Goal: Check status

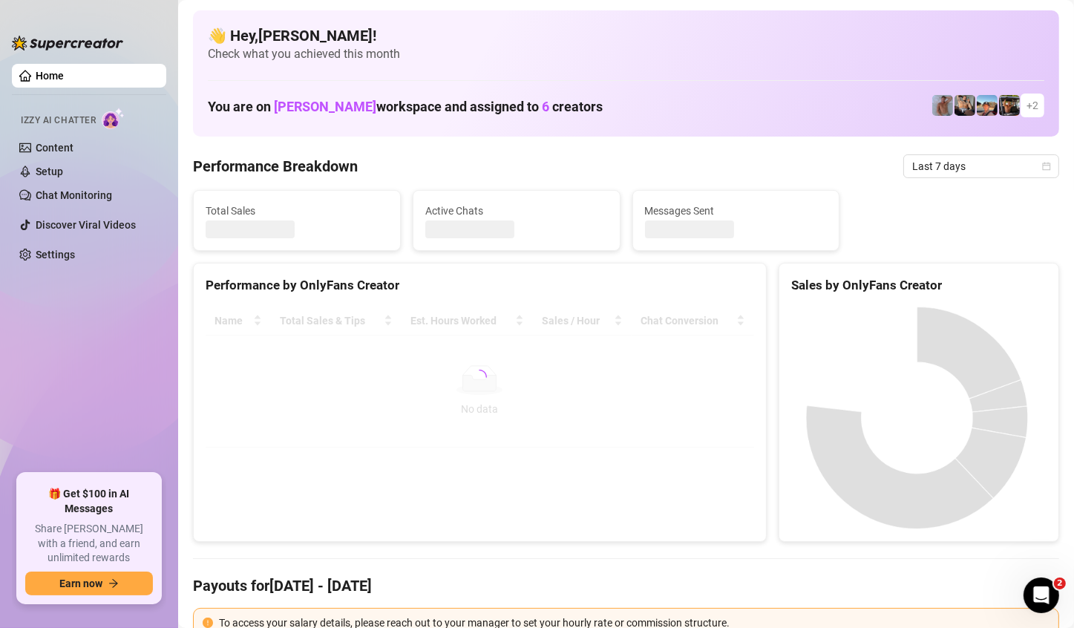
click at [1003, 159] on span "Last 7 days" at bounding box center [981, 166] width 138 height 22
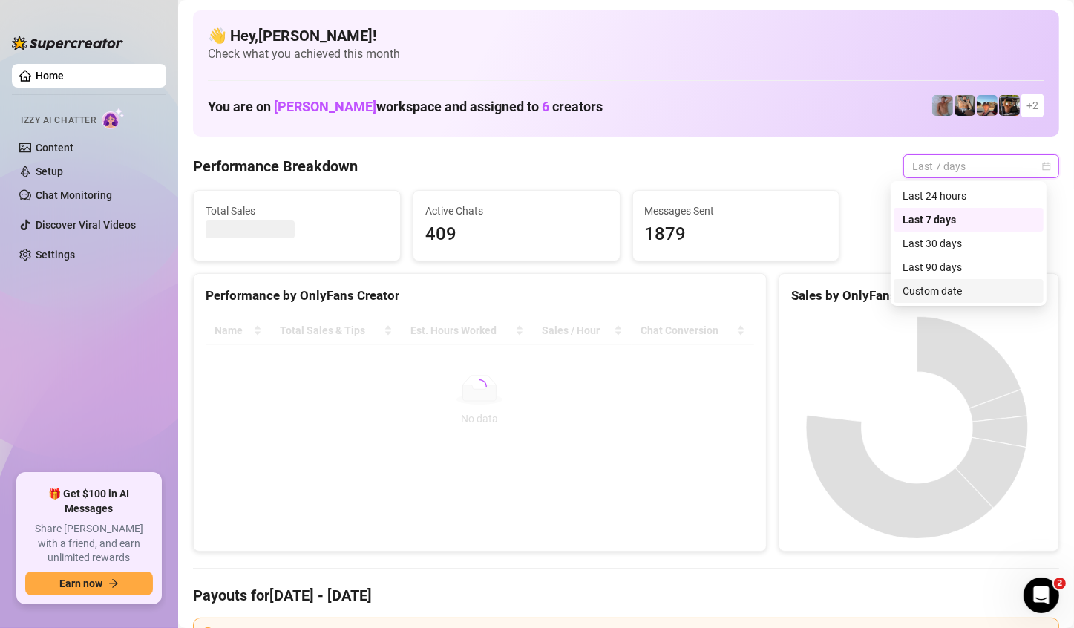
click at [948, 285] on div "Custom date" at bounding box center [969, 291] width 132 height 16
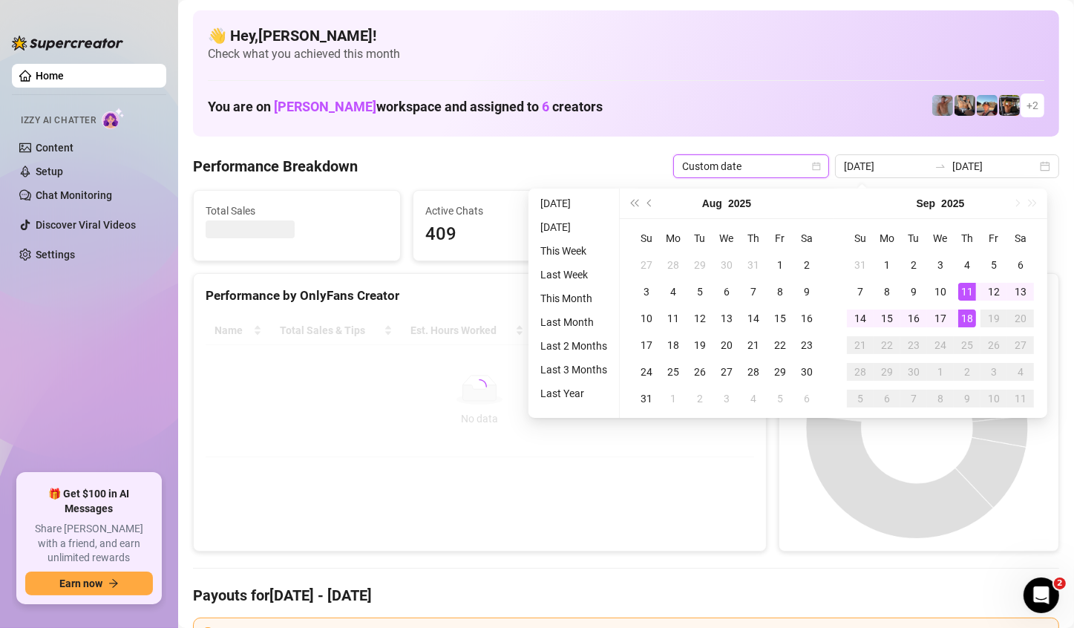
type input "2025-09-18"
click at [967, 329] on td "18" at bounding box center [967, 318] width 27 height 27
click at [967, 315] on div "18" at bounding box center [967, 319] width 18 height 18
click at [967, 316] on canvas at bounding box center [917, 427] width 252 height 223
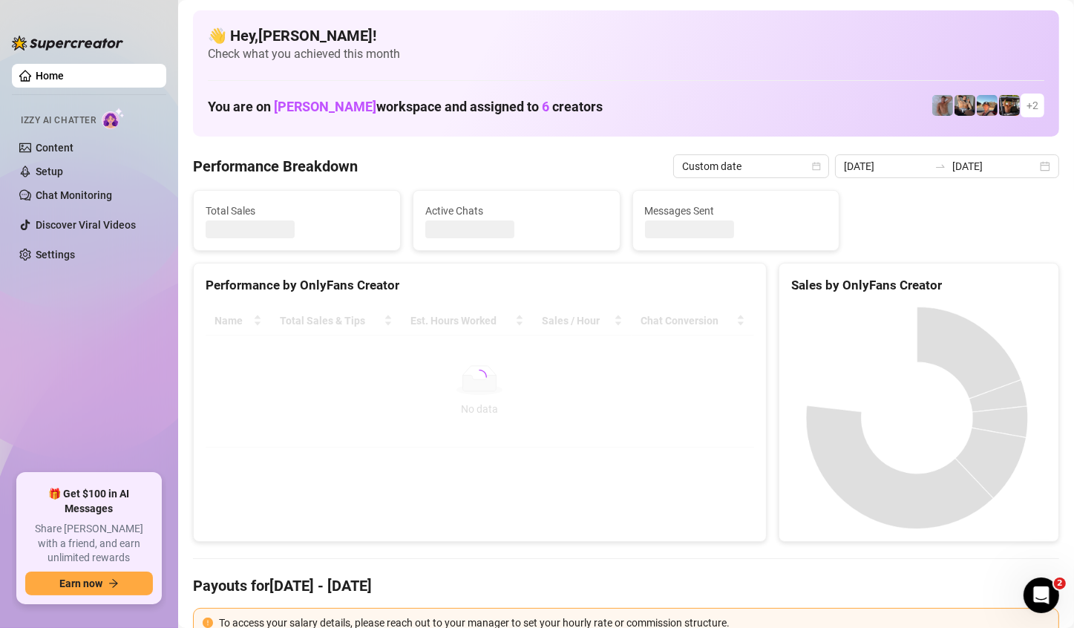
type input "2025-09-18"
click at [967, 315] on canvas at bounding box center [917, 418] width 252 height 223
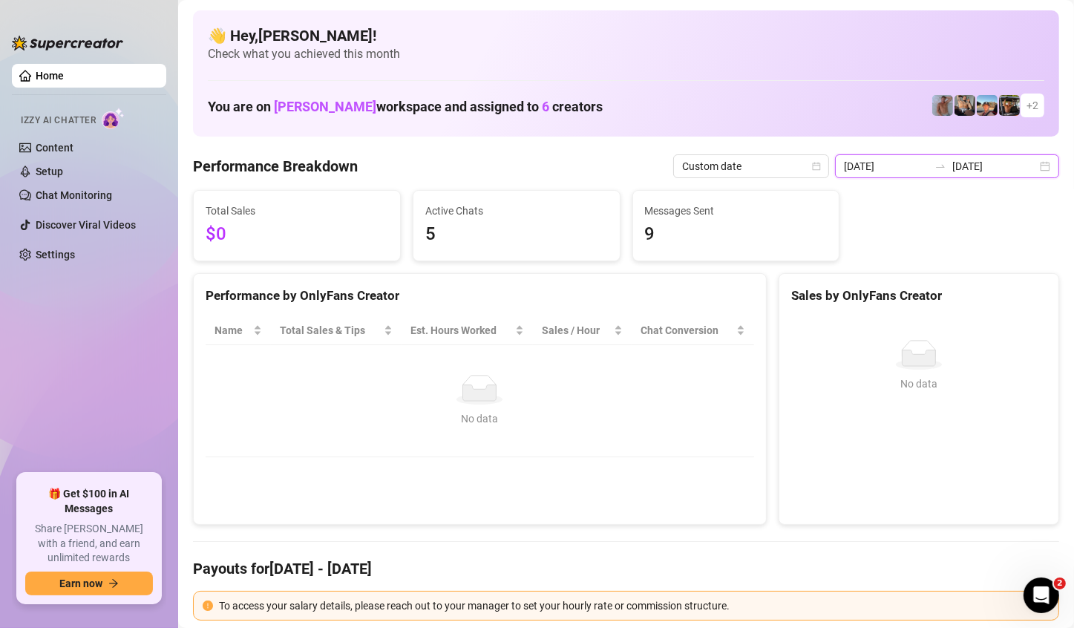
click at [1022, 166] on input "2025-09-18" at bounding box center [994, 166] width 85 height 16
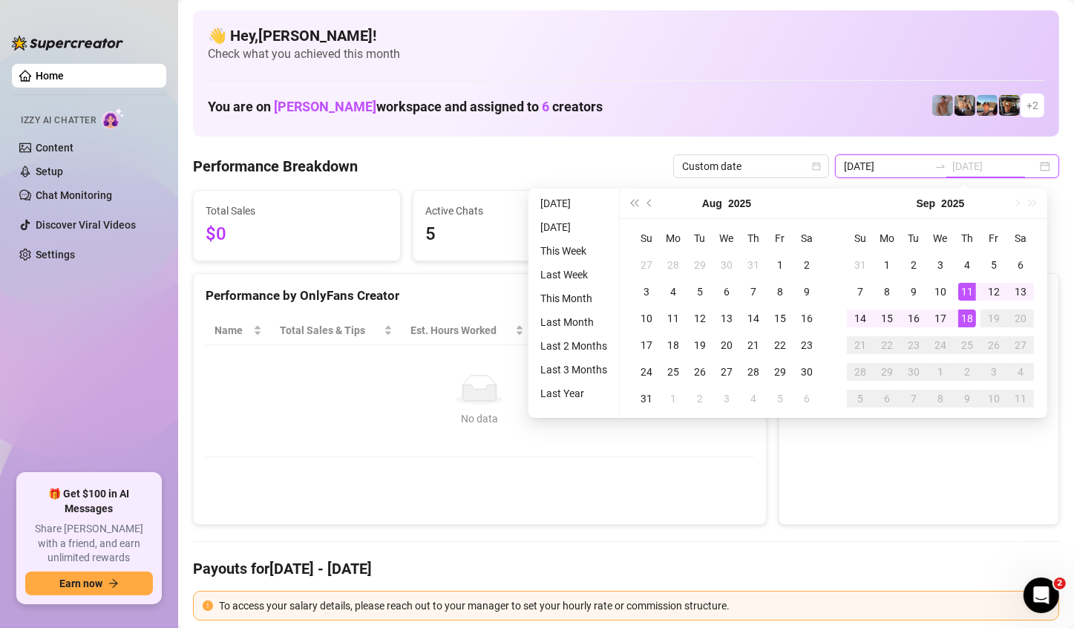
type input "2025-09-18"
click at [970, 315] on div "18" at bounding box center [967, 319] width 18 height 18
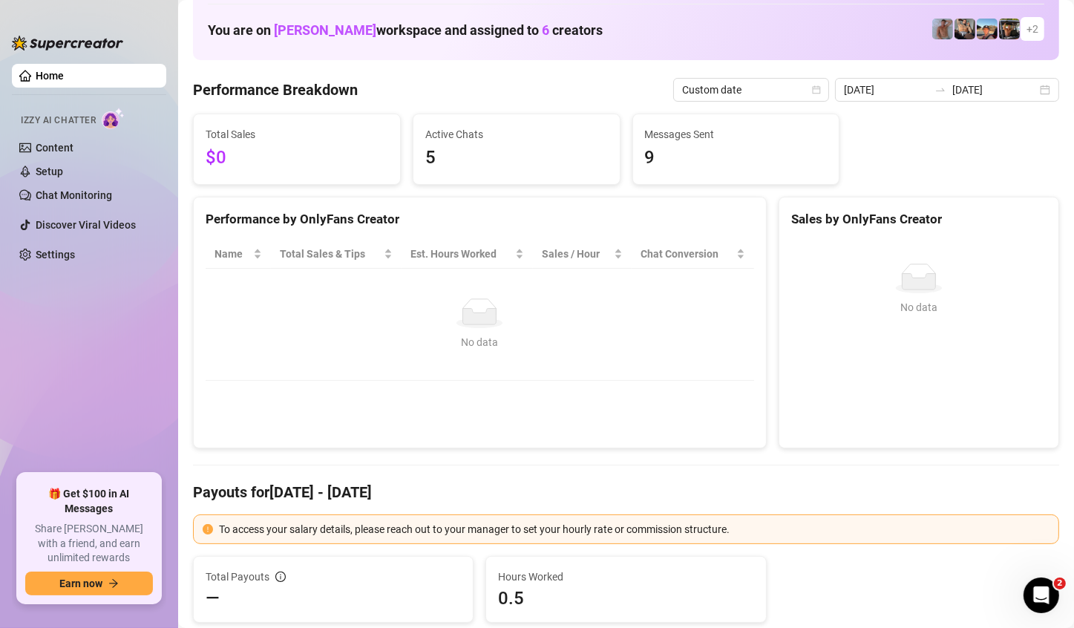
scroll to position [74, 0]
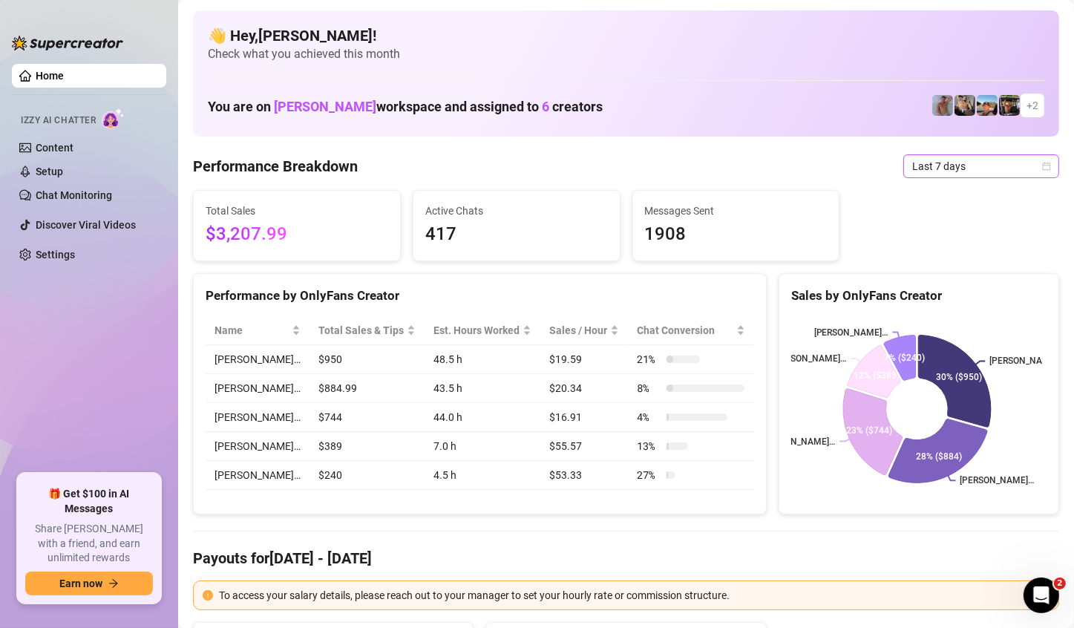
drag, startPoint x: 966, startPoint y: 169, endPoint x: 958, endPoint y: 176, distance: 10.0
click at [966, 169] on span "Last 7 days" at bounding box center [981, 166] width 138 height 22
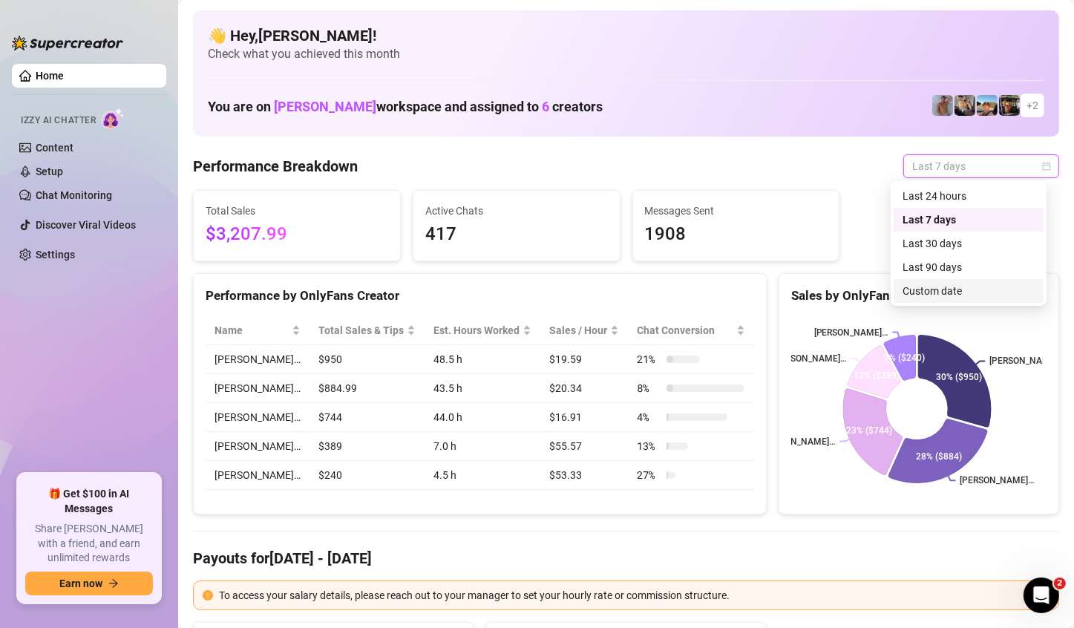
click at [952, 285] on div "Custom date" at bounding box center [969, 291] width 132 height 16
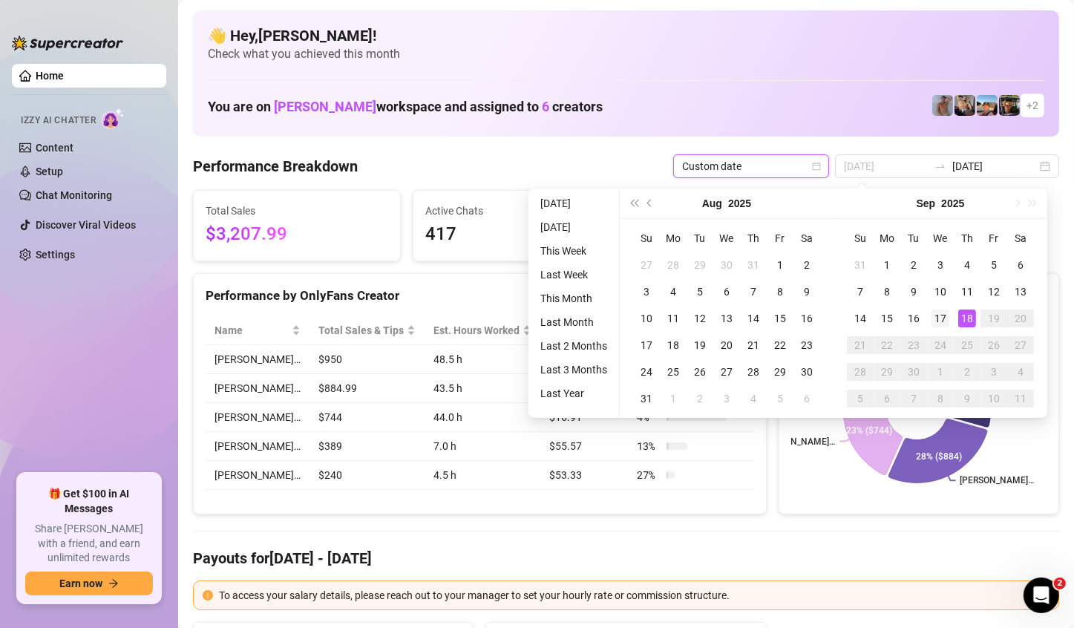
type input "2025-09-17"
click at [932, 321] on div "17" at bounding box center [940, 319] width 18 height 18
click at [931, 321] on div "17" at bounding box center [940, 319] width 18 height 18
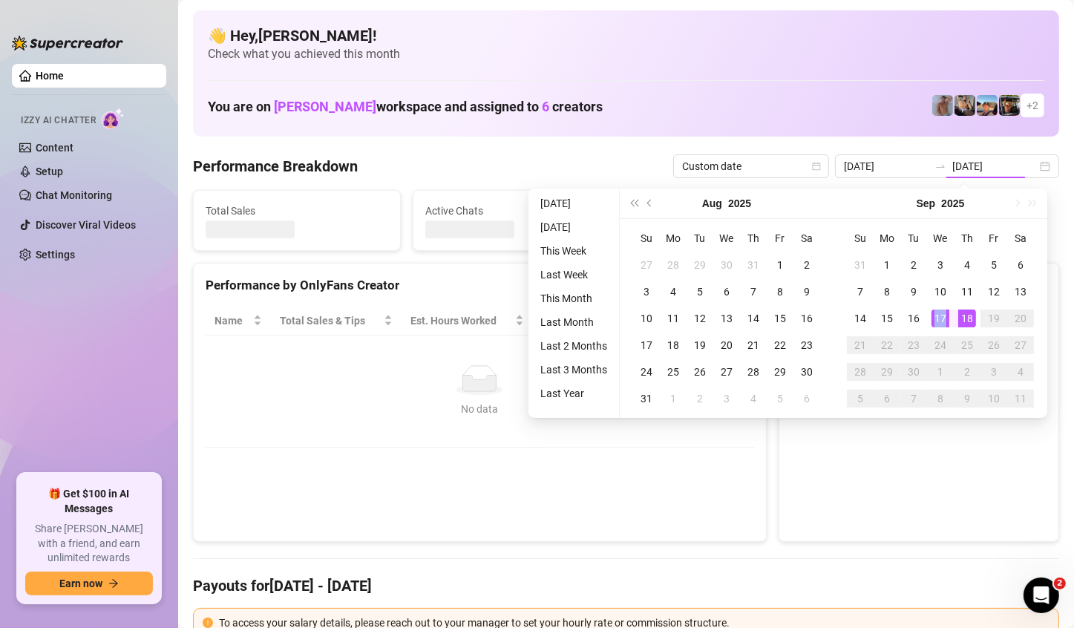
type input "2025-09-17"
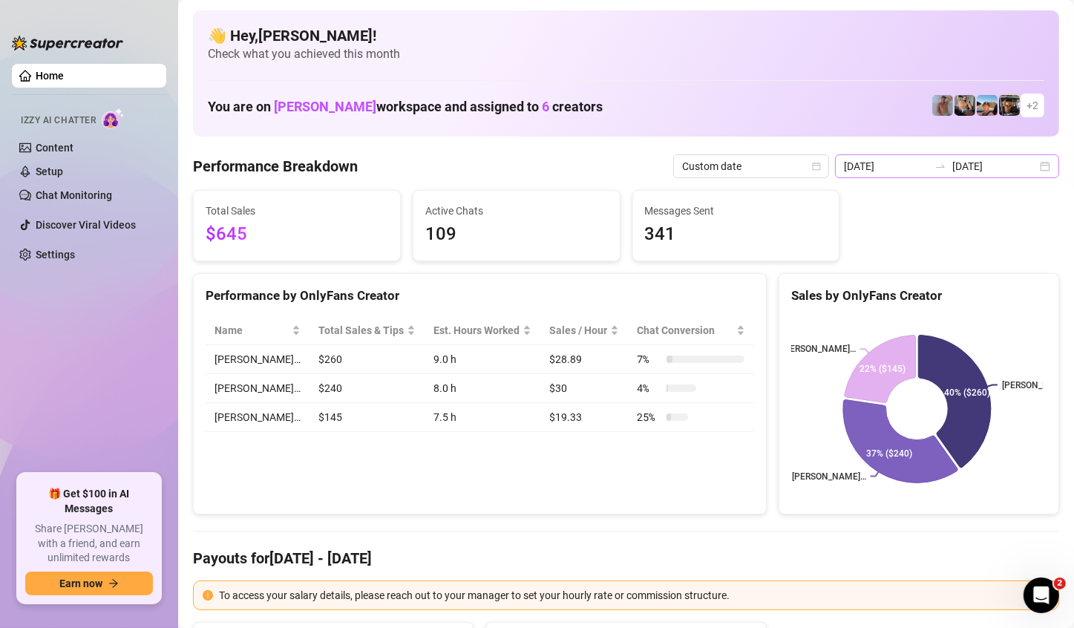
click at [1035, 175] on div "2025-09-17 2025-09-17" at bounding box center [947, 166] width 224 height 24
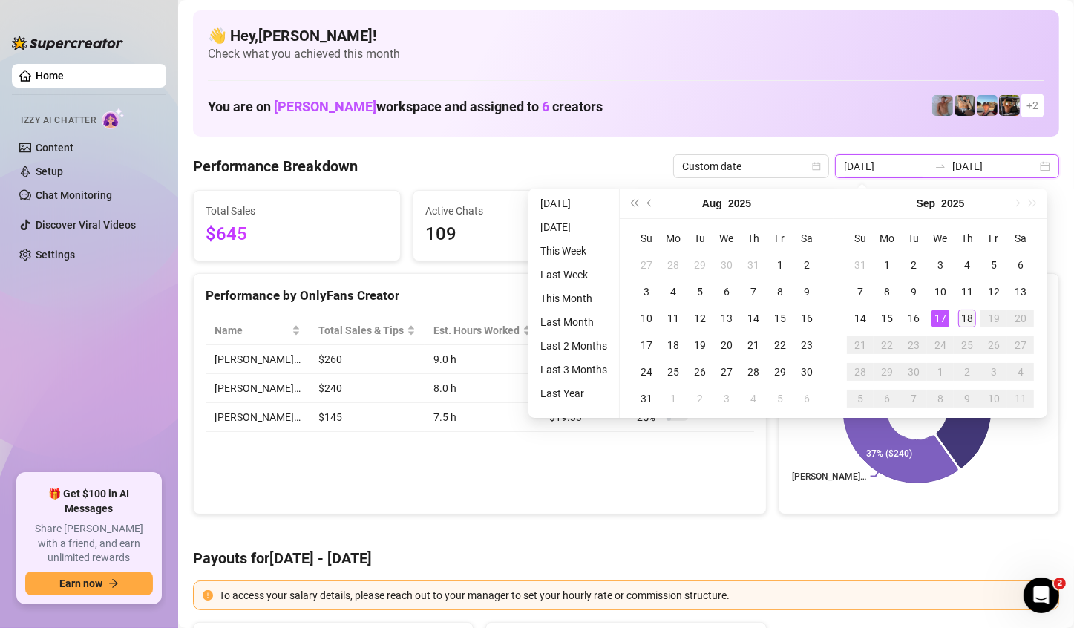
type input "2025-09-18"
click at [969, 326] on div "18" at bounding box center [967, 319] width 18 height 18
type input "2025-09-18"
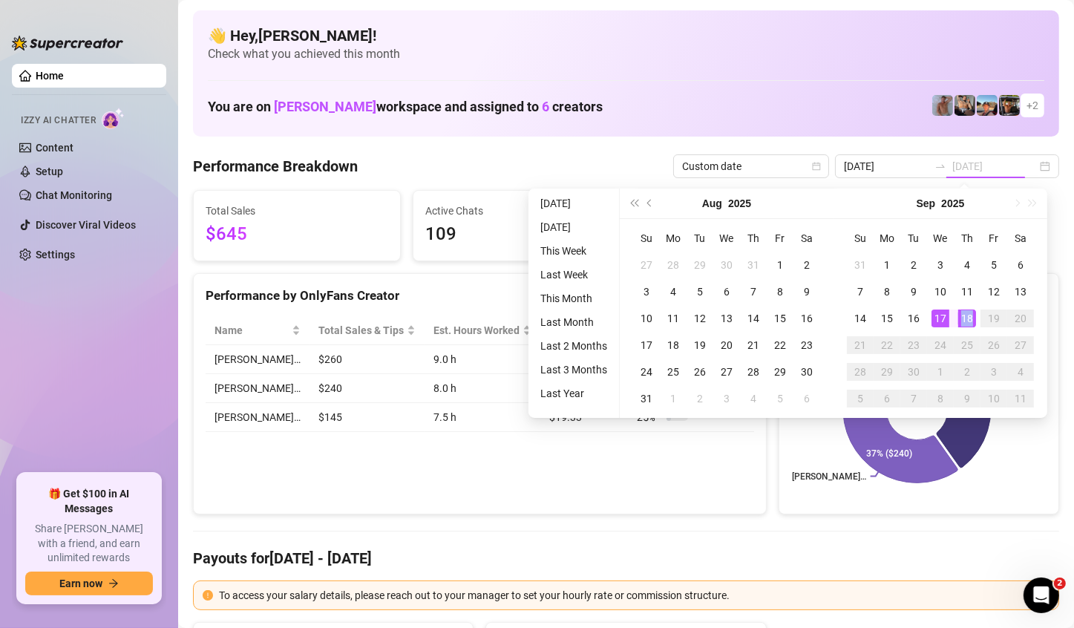
type input "2025-09-18"
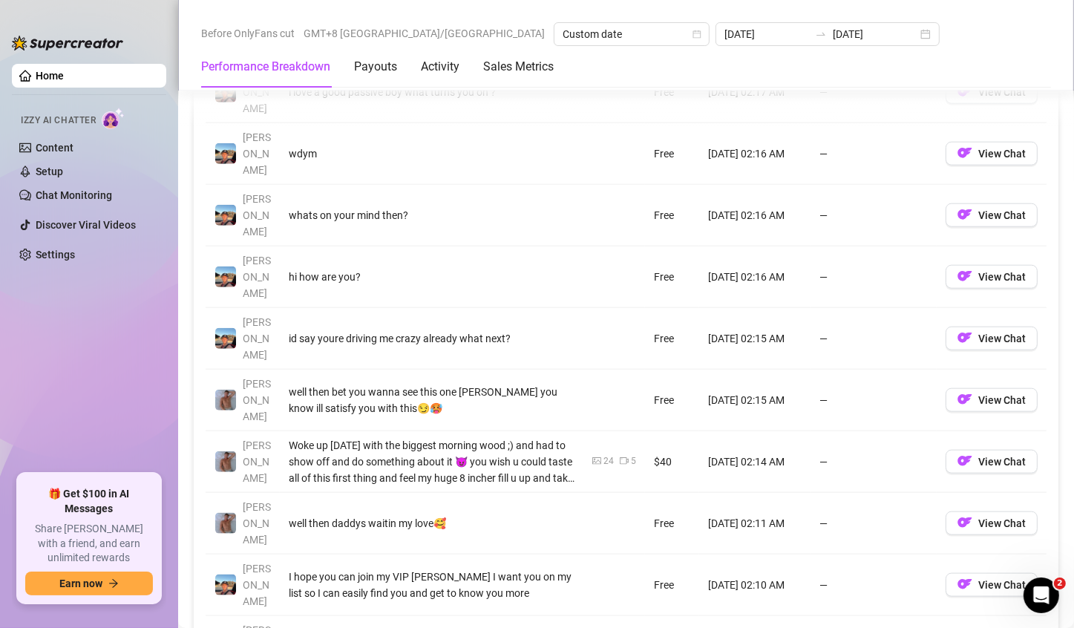
scroll to position [1420, 0]
